Goal: Task Accomplishment & Management: Use online tool/utility

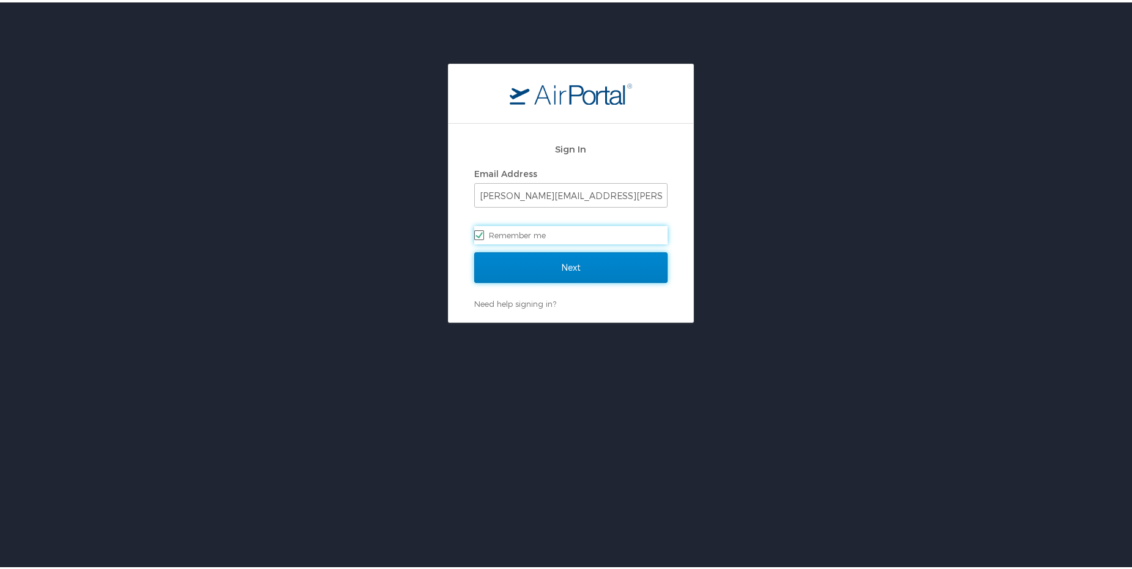
click at [550, 261] on input "Next" at bounding box center [570, 265] width 193 height 31
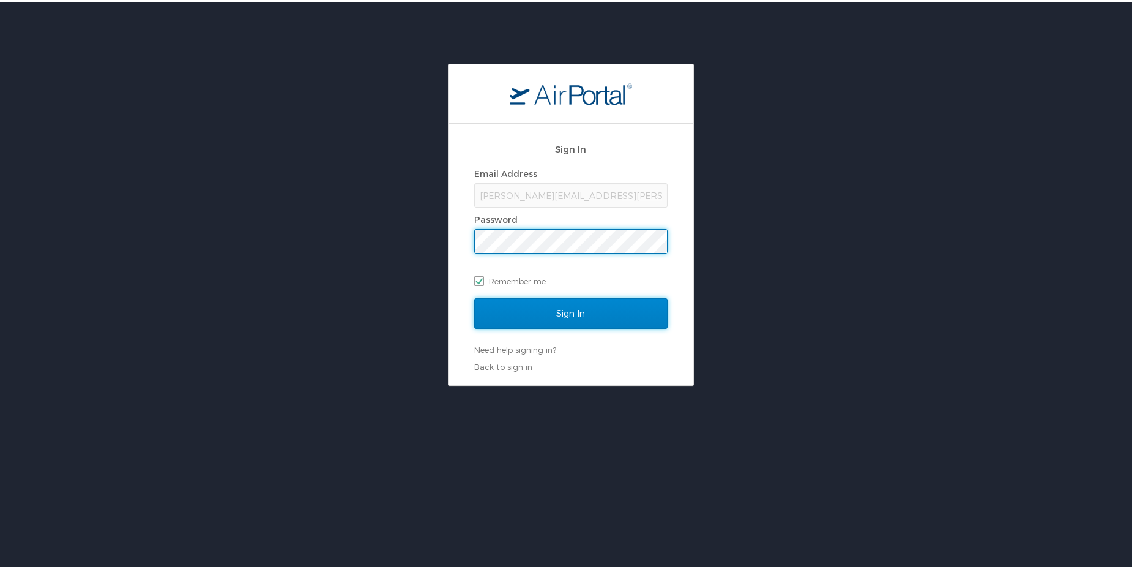
click at [555, 312] on input "Sign In" at bounding box center [570, 311] width 193 height 31
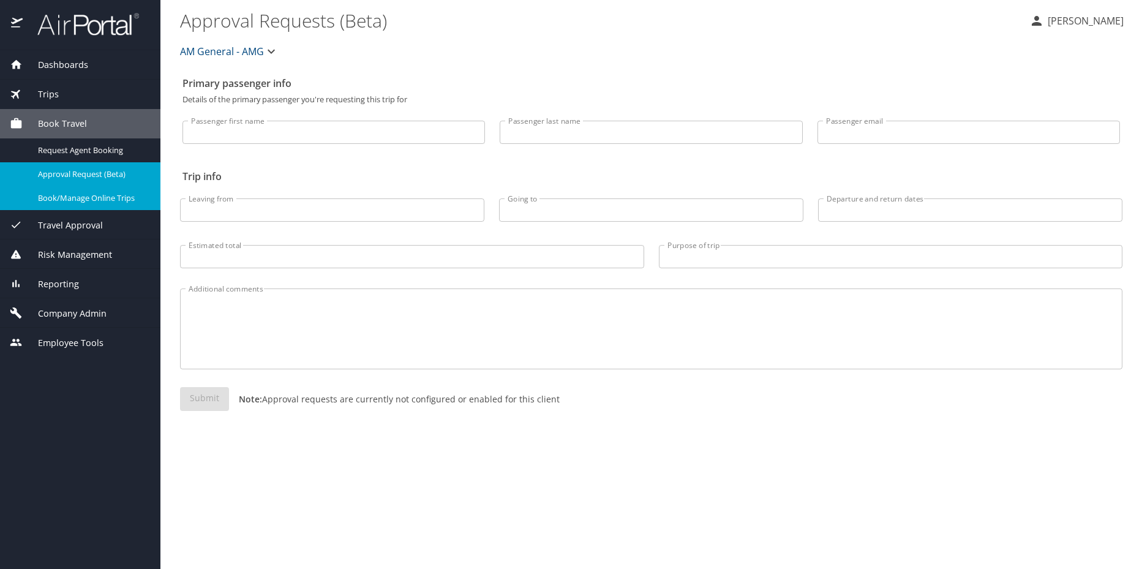
click at [99, 195] on span "Book/Manage Online Trips" at bounding box center [92, 198] width 108 height 12
